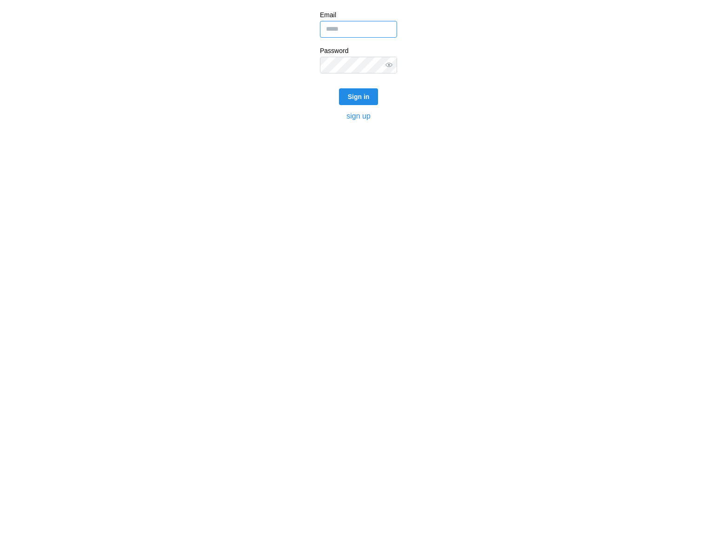
click at [345, 33] on input "Email" at bounding box center [358, 29] width 77 height 17
type input "**********"
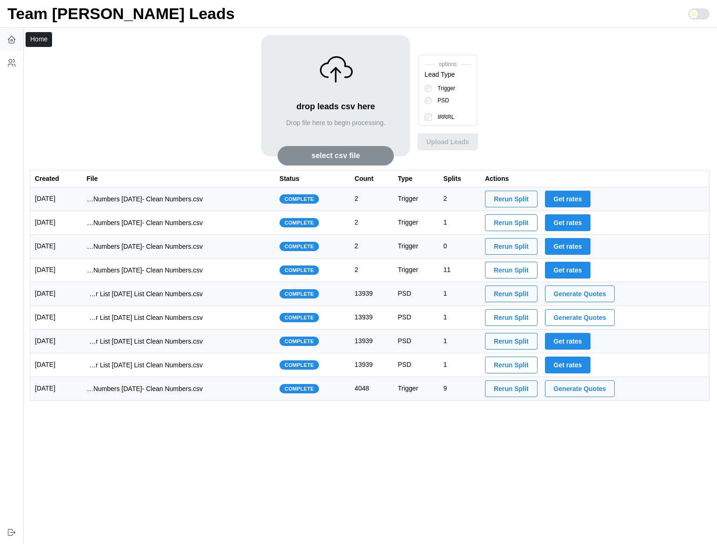
click at [13, 37] on icon "button" at bounding box center [11, 38] width 7 height 4
click at [189, 205] on td "imports/jeremy/1754585622697-1754575984194-TU Master List With Numbers 8-7-25- …" at bounding box center [178, 199] width 193 height 24
